Goal: Task Accomplishment & Management: Manage account settings

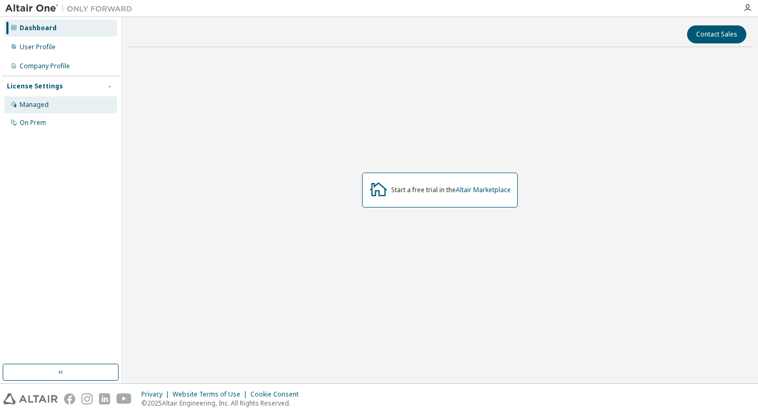
click at [57, 99] on div "Managed" at bounding box center [60, 104] width 113 height 17
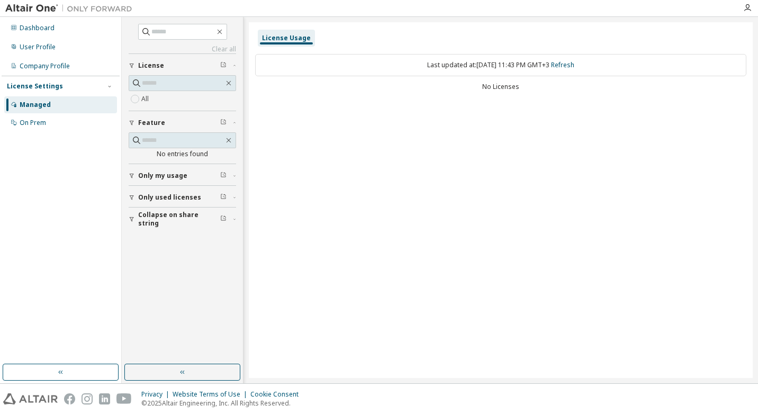
click at [177, 205] on button "Only used licenses" at bounding box center [182, 197] width 107 height 23
click at [168, 171] on span "Only my usage" at bounding box center [162, 175] width 49 height 8
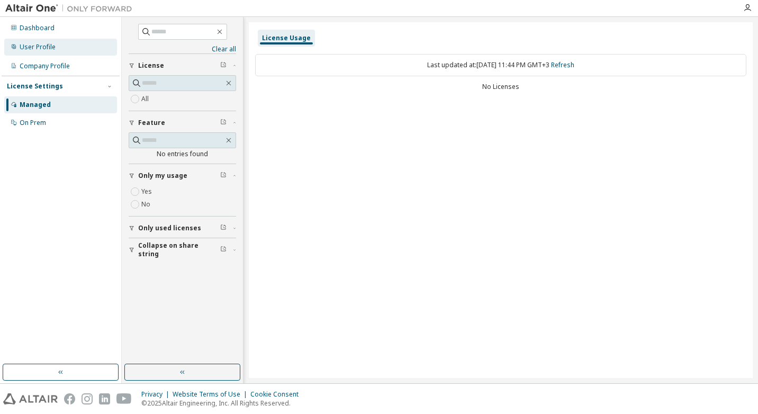
click at [35, 52] on div "User Profile" at bounding box center [60, 47] width 113 height 17
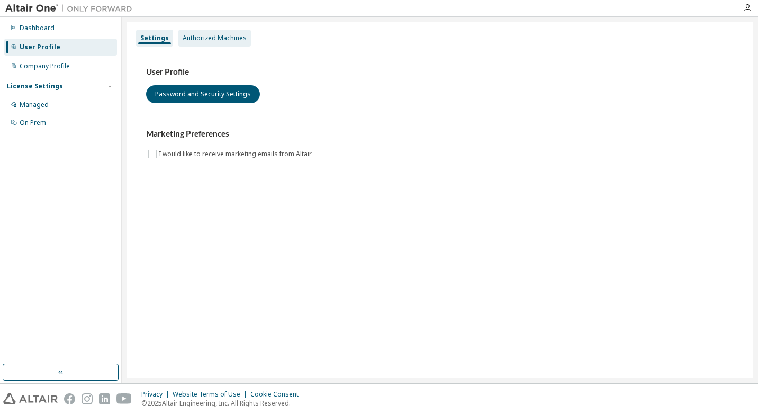
click at [182, 45] on div "Authorized Machines" at bounding box center [214, 38] width 72 height 17
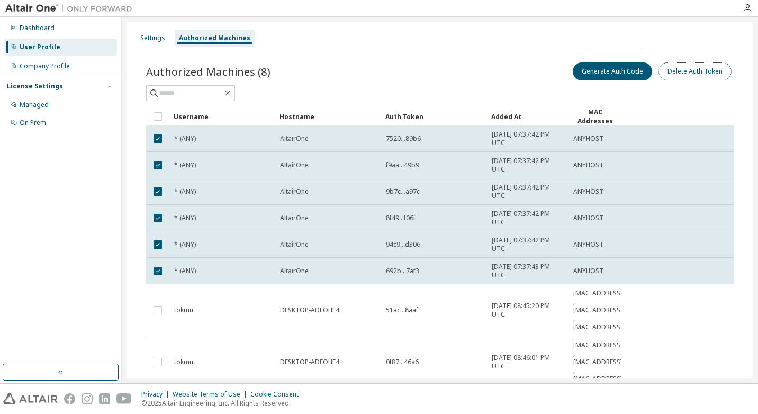
click at [673, 73] on button "Delete Auth Token" at bounding box center [694, 71] width 73 height 18
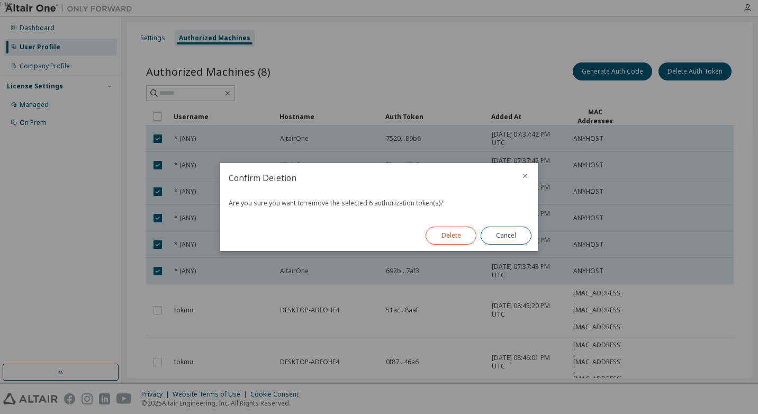
click at [459, 236] on button "Delete" at bounding box center [450, 235] width 51 height 18
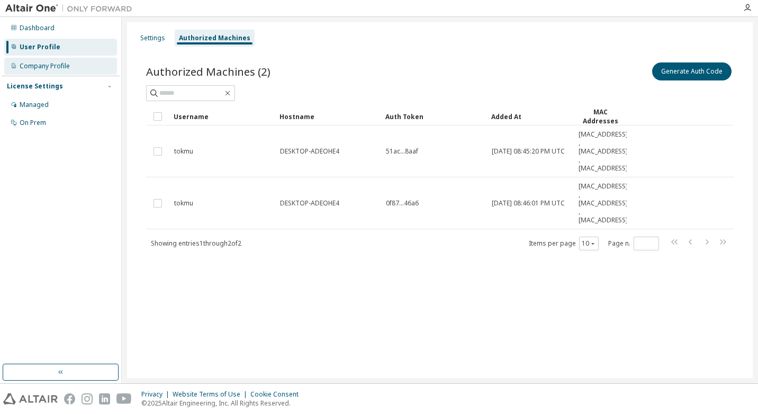
click at [19, 69] on div "Company Profile" at bounding box center [60, 66] width 113 height 17
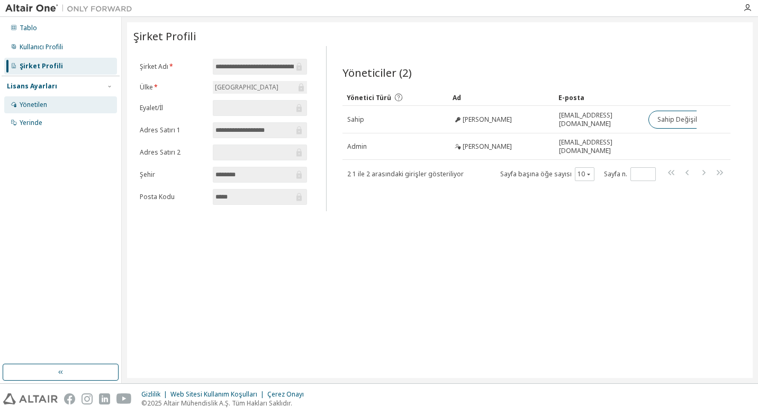
click at [61, 100] on div "Yönetilen" at bounding box center [60, 104] width 113 height 17
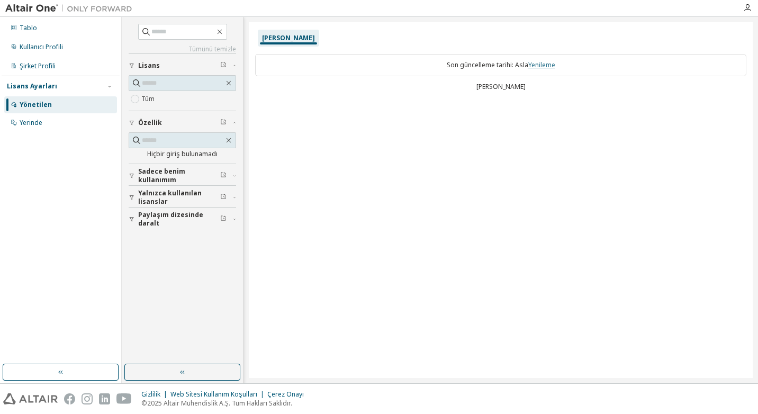
click at [540, 66] on link "Yenileme" at bounding box center [541, 64] width 27 height 9
click at [551, 63] on link "Yenileme" at bounding box center [541, 64] width 27 height 9
click at [173, 177] on span "Sadece benim kullanımım" at bounding box center [179, 175] width 82 height 17
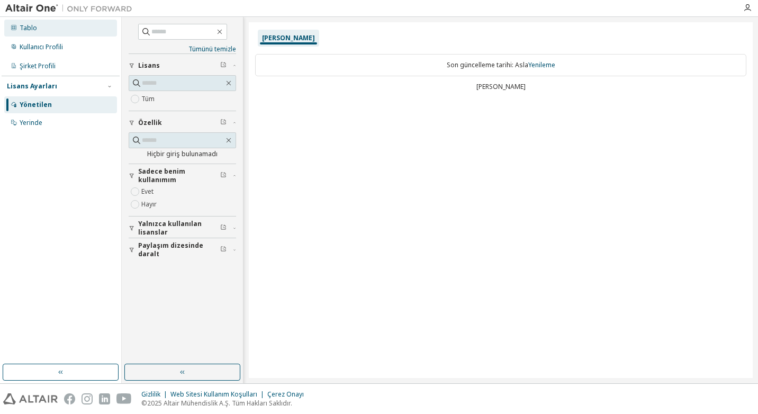
click at [31, 33] on div "Tablo" at bounding box center [60, 28] width 113 height 17
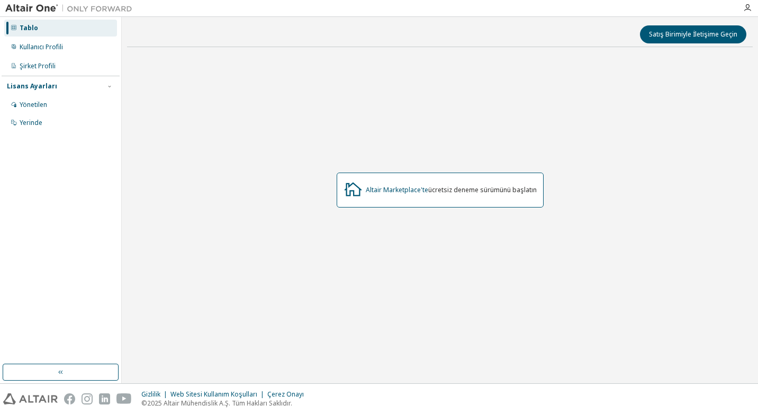
click at [361, 196] on icon at bounding box center [352, 188] width 19 height 19
click at [397, 186] on link "Altair Marketplace'te" at bounding box center [397, 189] width 62 height 9
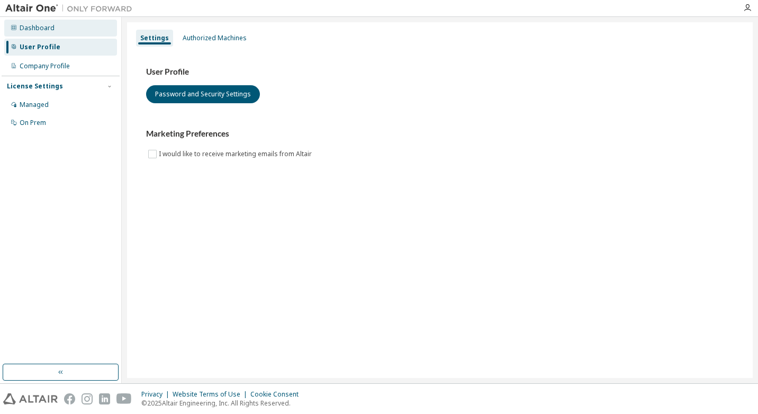
click at [37, 22] on div "Dashboard" at bounding box center [60, 28] width 113 height 17
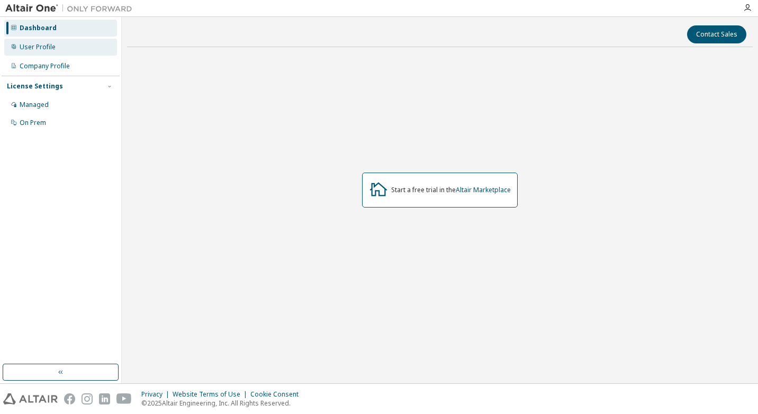
click at [41, 47] on div "User Profile" at bounding box center [38, 47] width 36 height 8
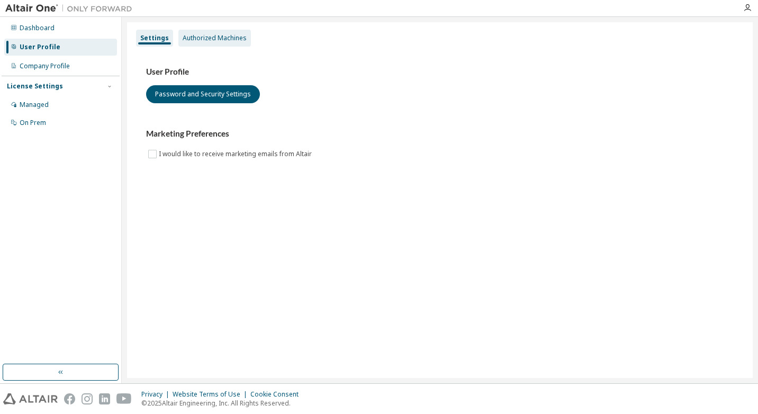
click at [193, 35] on div "Authorized Machines" at bounding box center [215, 38] width 64 height 8
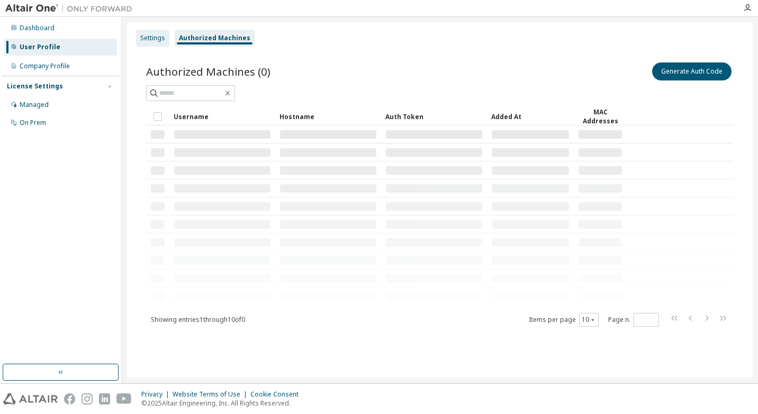
click at [147, 34] on div "Settings" at bounding box center [152, 38] width 25 height 8
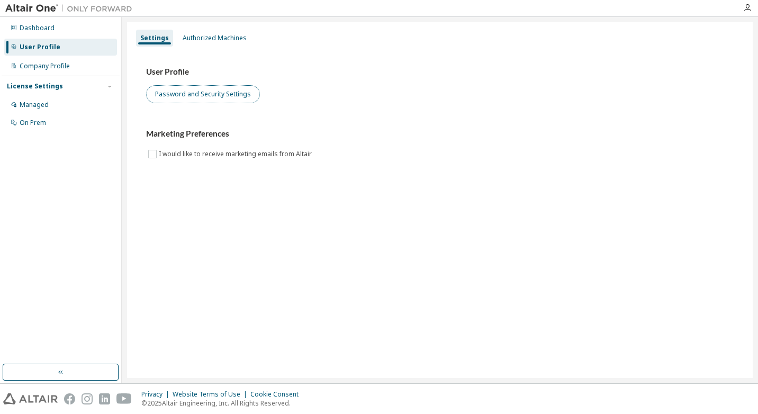
click at [203, 94] on button "Password and Security Settings" at bounding box center [203, 94] width 114 height 18
